Goal: Information Seeking & Learning: Check status

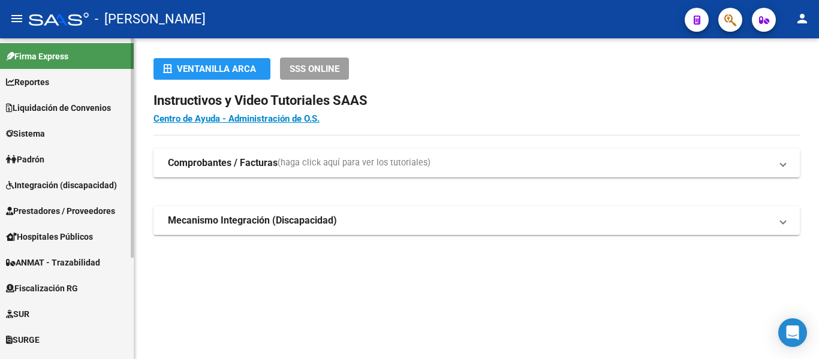
click at [33, 162] on span "Padrón" at bounding box center [25, 159] width 38 height 13
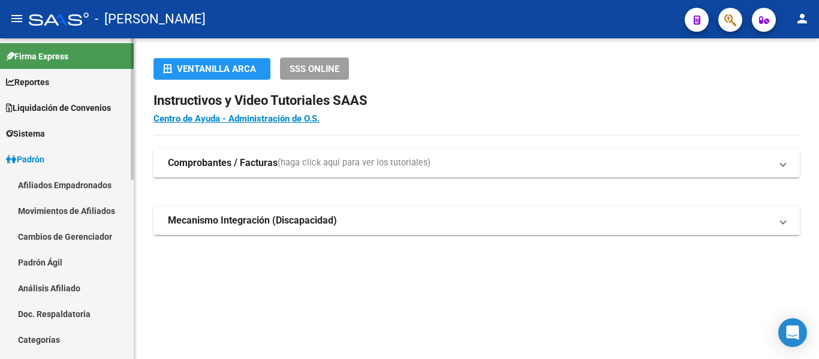
click at [53, 258] on link "Padrón Ágil" at bounding box center [67, 263] width 134 height 26
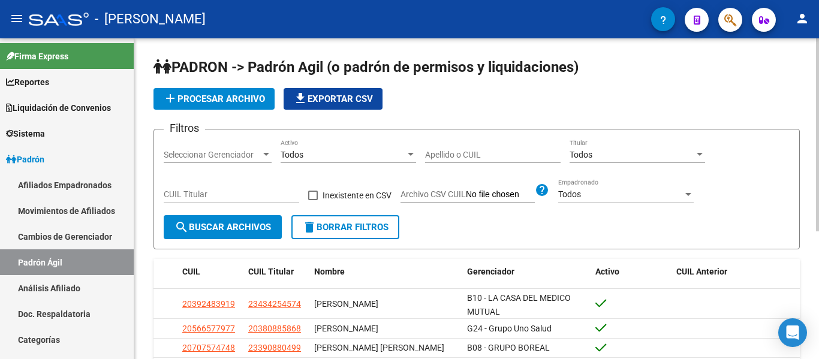
click at [443, 152] on input "Apellido o CUIL" at bounding box center [493, 155] width 136 height 10
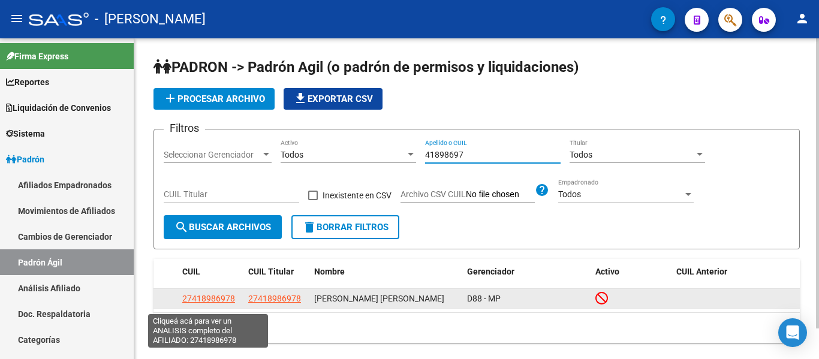
type input "41898697"
click at [221, 304] on span "27418986978" at bounding box center [208, 299] width 53 height 10
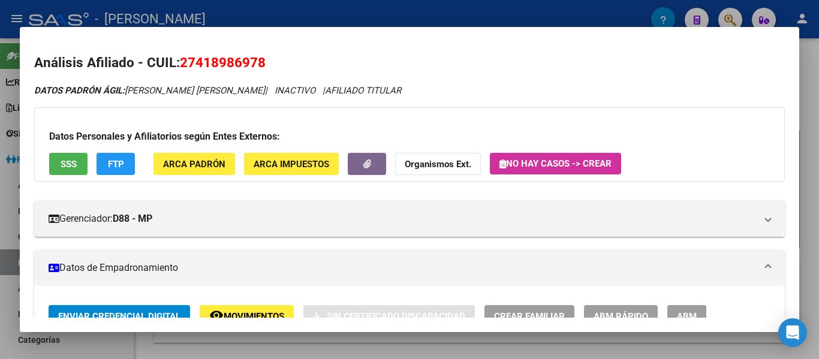
drag, startPoint x: 184, startPoint y: 59, endPoint x: 268, endPoint y: 59, distance: 84.0
click at [268, 59] on h2 "Análisis Afiliado - CUIL: 27418986978" at bounding box center [409, 63] width 751 height 20
copy span "27418986978"
